Goal: Check status

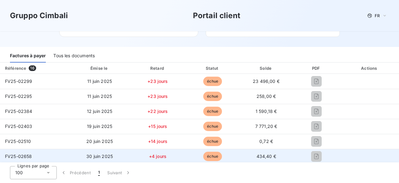
scroll to position [62, 0]
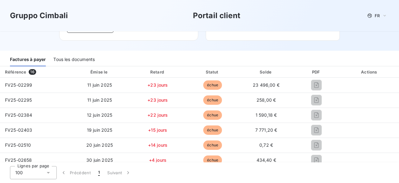
click at [61, 58] on div "Tous les documents" at bounding box center [73, 59] width 41 height 13
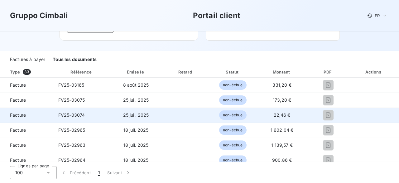
click at [226, 116] on span "non-échue" at bounding box center [232, 114] width 27 height 9
click at [80, 119] on td "FV25-03074" at bounding box center [81, 114] width 57 height 15
click at [18, 113] on span "Facture" at bounding box center [26, 115] width 43 height 6
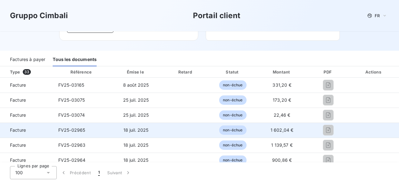
click at [65, 127] on div "FV25-02965" at bounding box center [71, 130] width 27 height 6
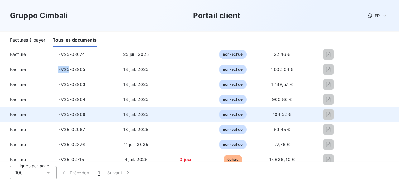
scroll to position [125, 0]
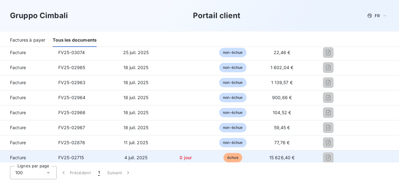
click at [230, 154] on span "échue" at bounding box center [233, 157] width 19 height 9
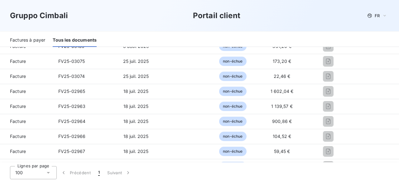
scroll to position [62, 0]
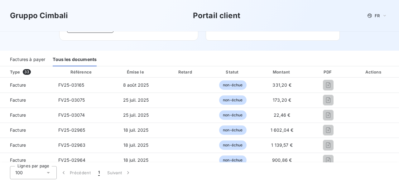
click at [29, 56] on div "Factures à payer" at bounding box center [27, 59] width 35 height 13
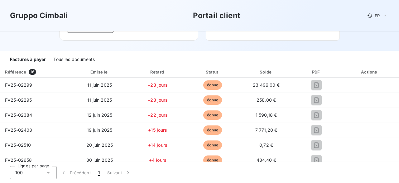
click at [17, 72] on div "Référence" at bounding box center [15, 71] width 21 height 5
click at [24, 70] on div "Référence" at bounding box center [15, 71] width 21 height 5
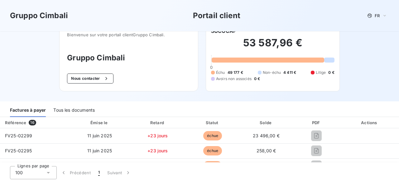
scroll to position [0, 0]
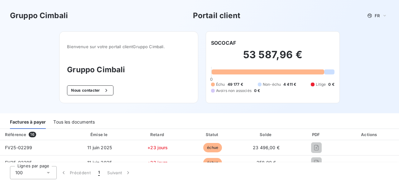
click at [86, 68] on h3 "Gruppo Cimbali" at bounding box center [129, 69] width 124 height 11
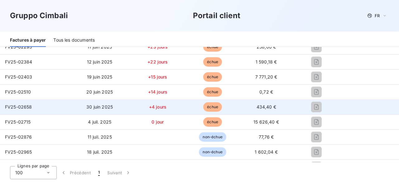
scroll to position [125, 0]
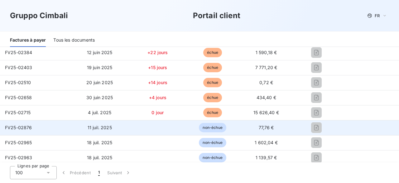
click at [265, 127] on span "77,76 €" at bounding box center [266, 126] width 15 height 5
